Goal: Task Accomplishment & Management: Use online tool/utility

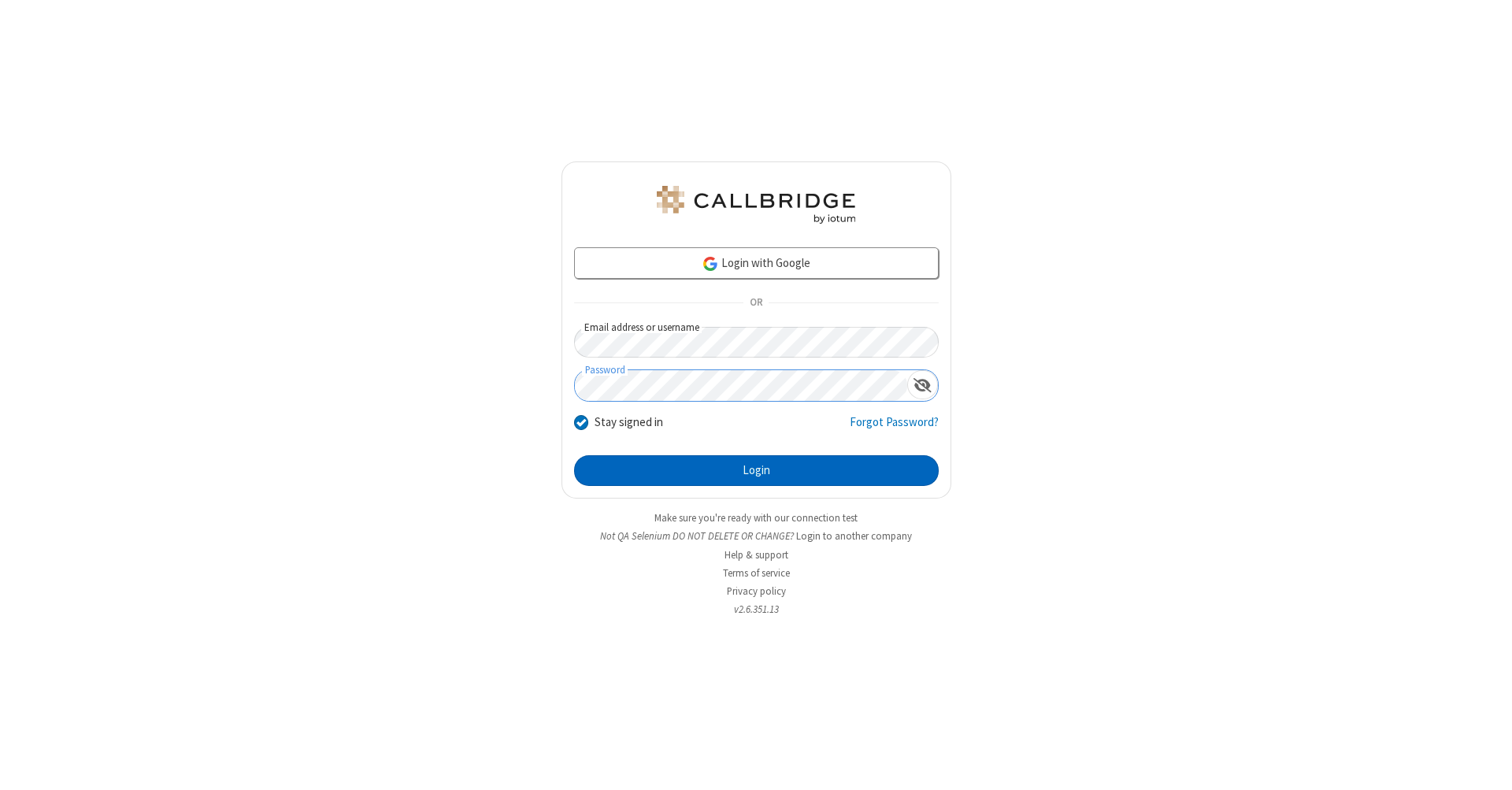
click at [756, 471] on button "Login" at bounding box center [756, 471] width 365 height 32
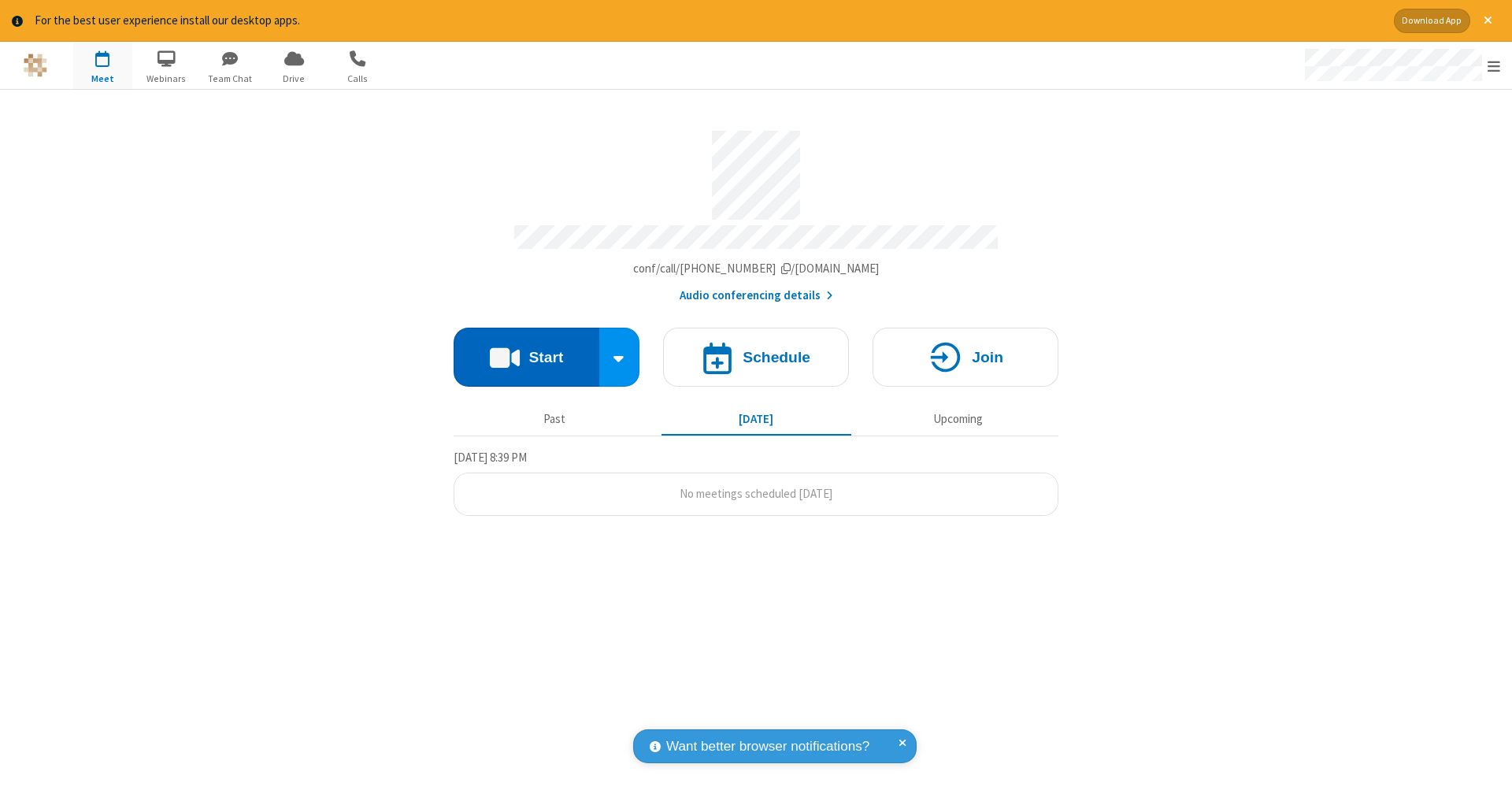
click at [526, 349] on button "Start" at bounding box center [527, 357] width 146 height 59
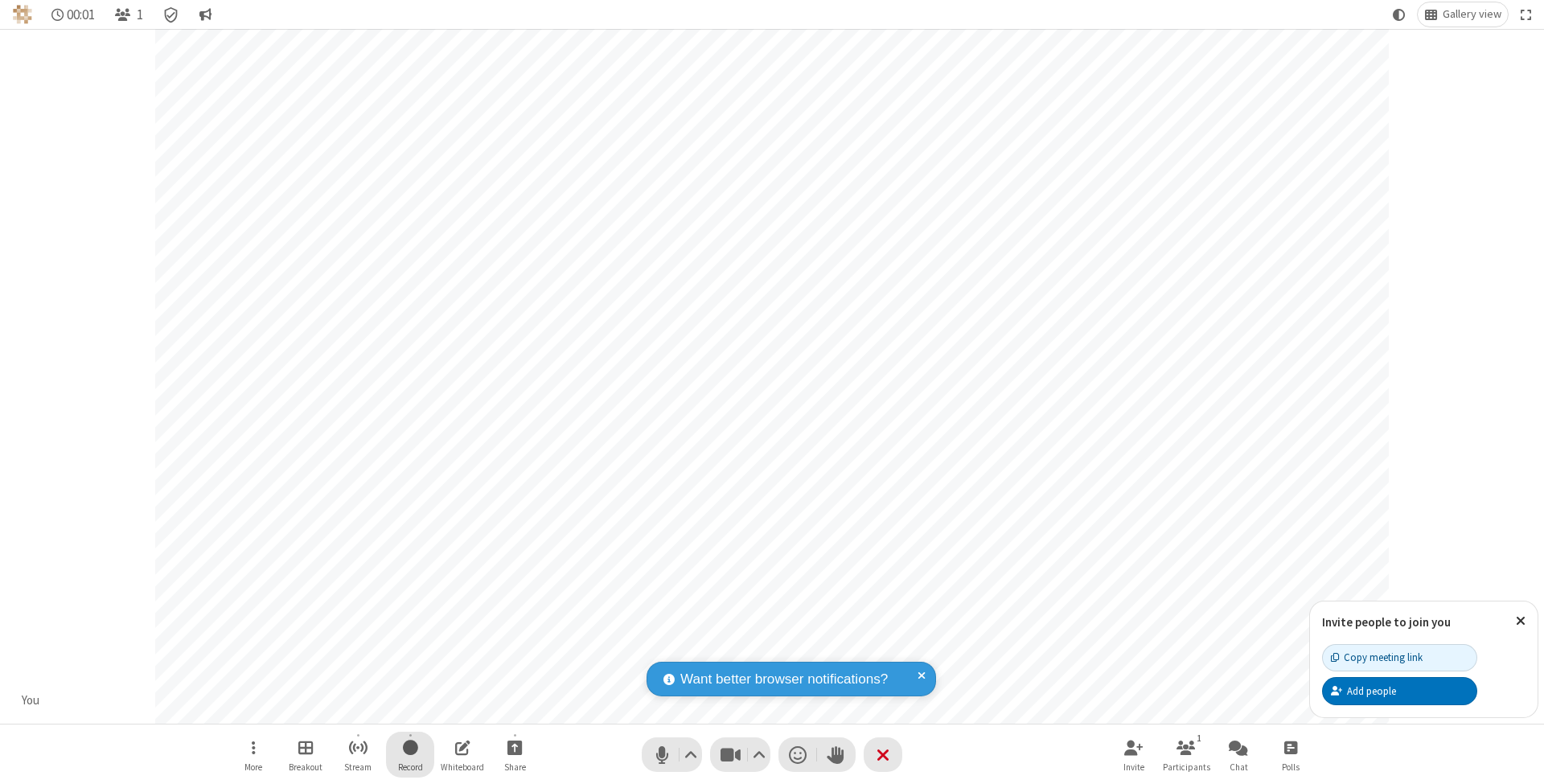
click at [410, 754] on span "Start recording" at bounding box center [411, 748] width 15 height 20
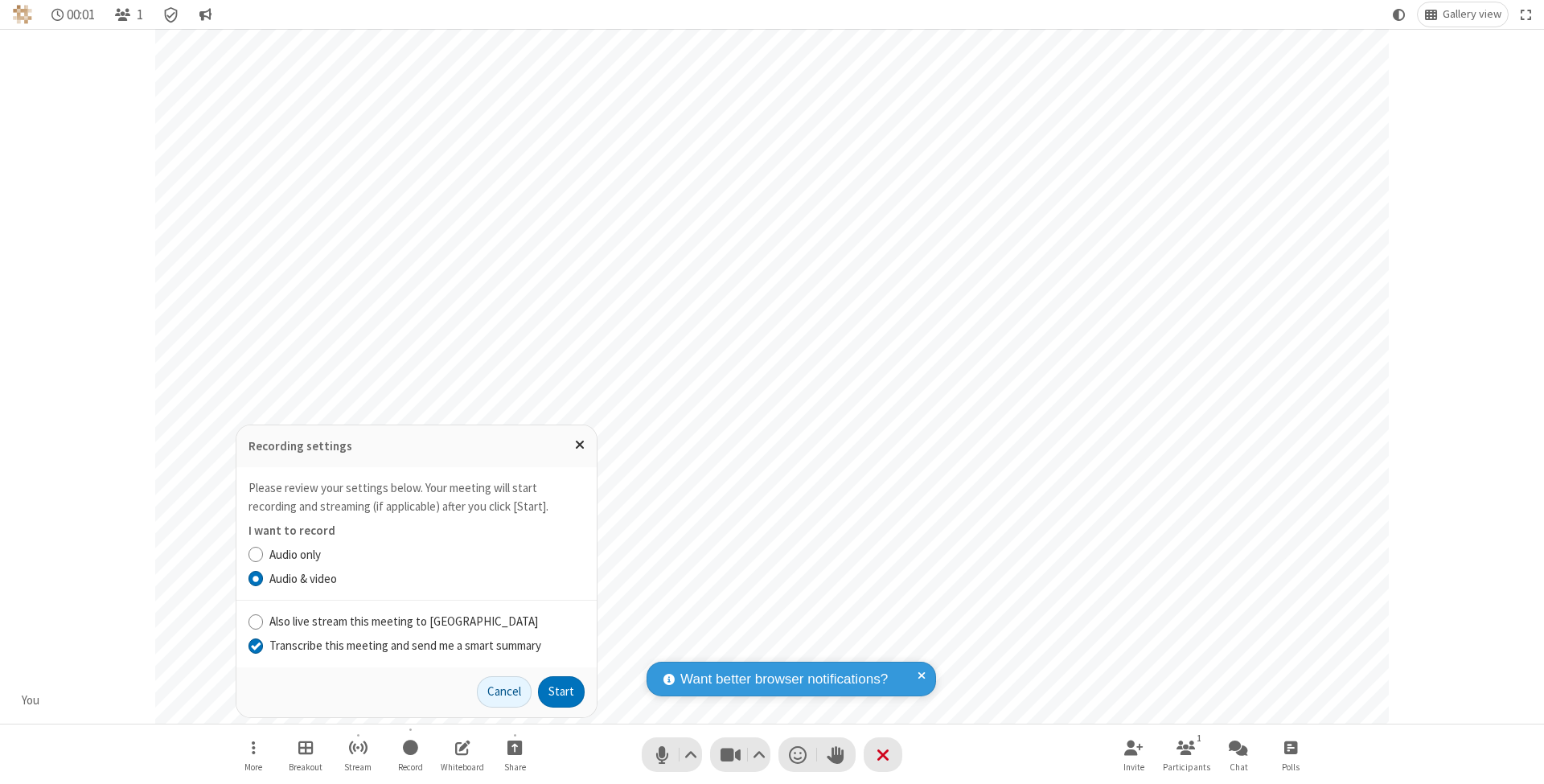
click at [255, 646] on input "Transcribe this meeting and send me a smart summary" at bounding box center [256, 645] width 15 height 17
click at [562, 692] on button "Start" at bounding box center [561, 693] width 47 height 32
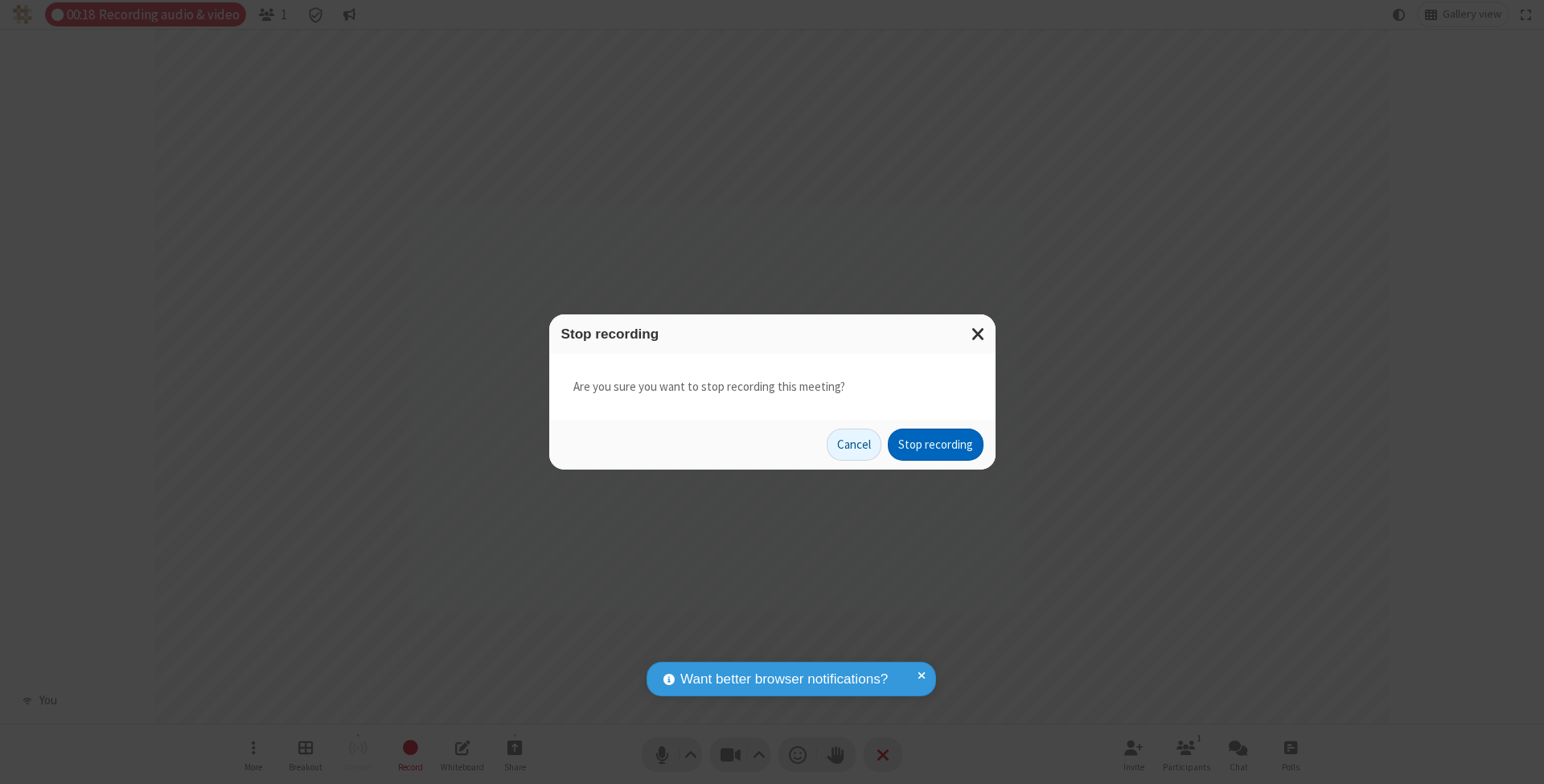
click at [935, 444] on button "Stop recording" at bounding box center [935, 444] width 96 height 32
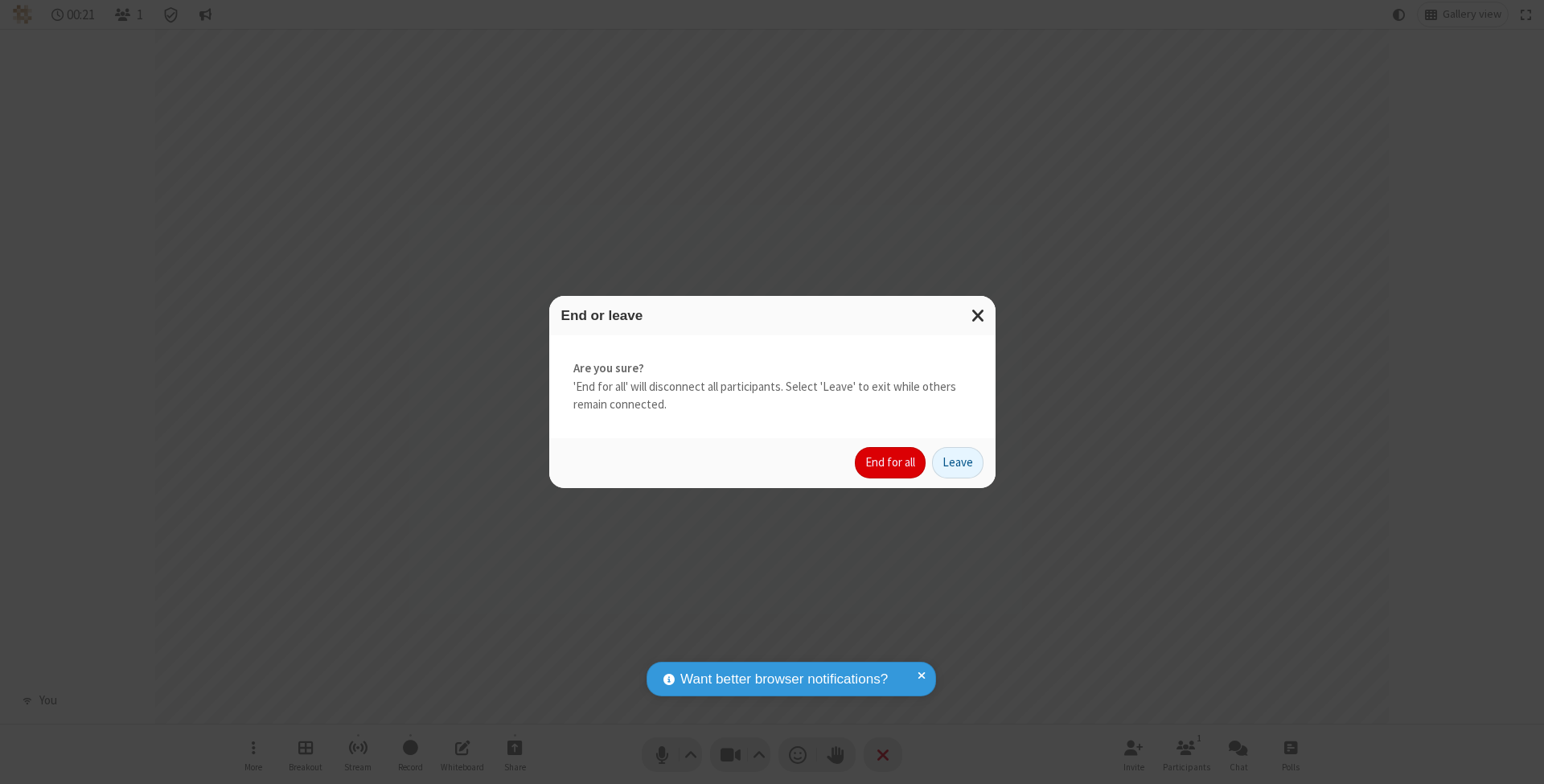
click at [891, 461] on button "End for all" at bounding box center [890, 463] width 71 height 32
